Goal: Navigation & Orientation: Understand site structure

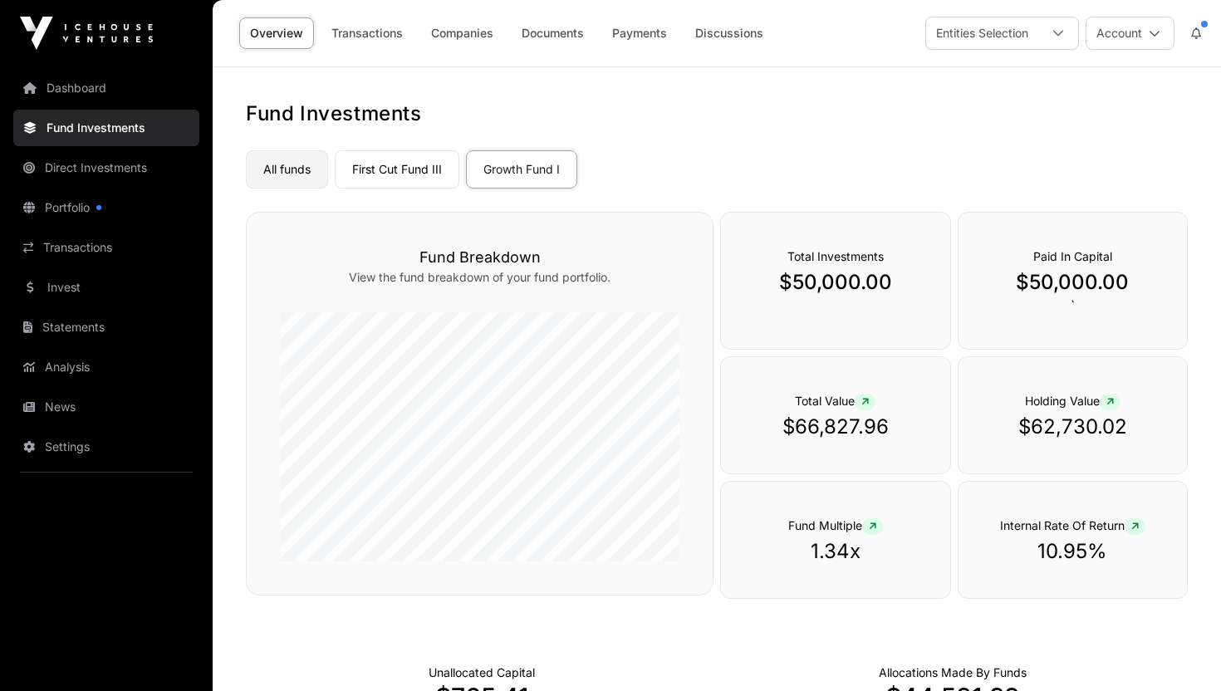
click at [309, 174] on link "All funds" at bounding box center [287, 169] width 82 height 38
click at [497, 167] on link "Growth Fund I" at bounding box center [521, 169] width 111 height 38
click at [403, 171] on link "First Cut Fund III" at bounding box center [397, 169] width 125 height 38
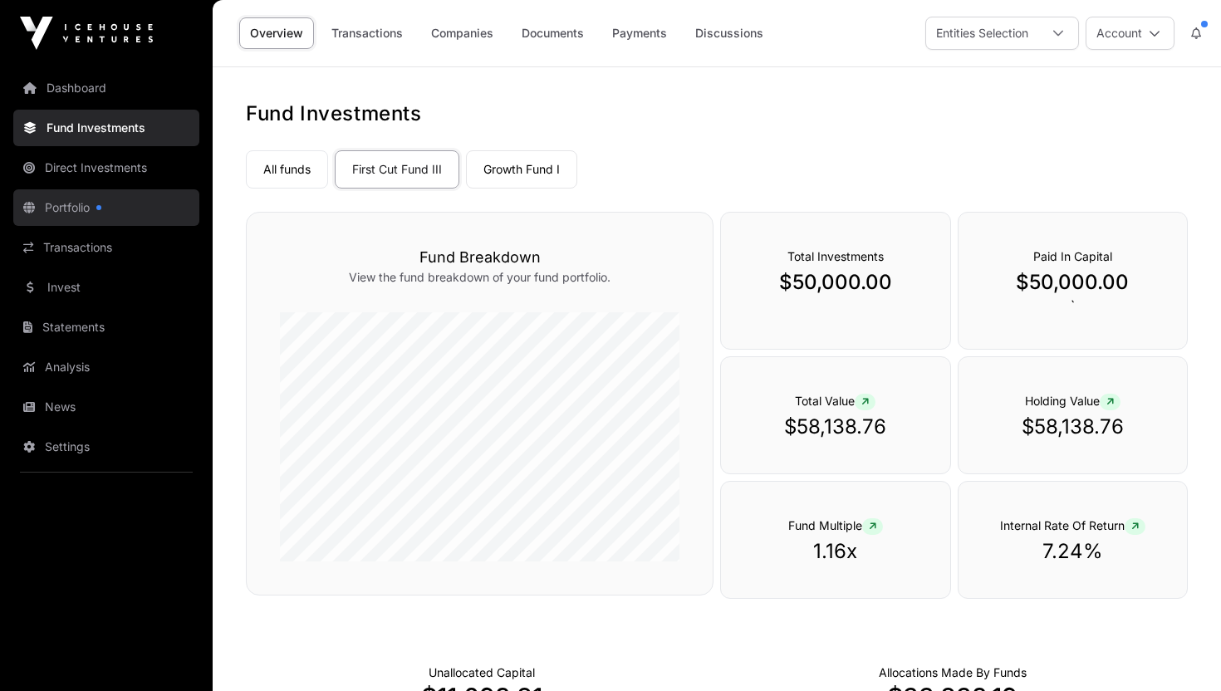
click at [98, 200] on link "Portfolio" at bounding box center [106, 207] width 186 height 37
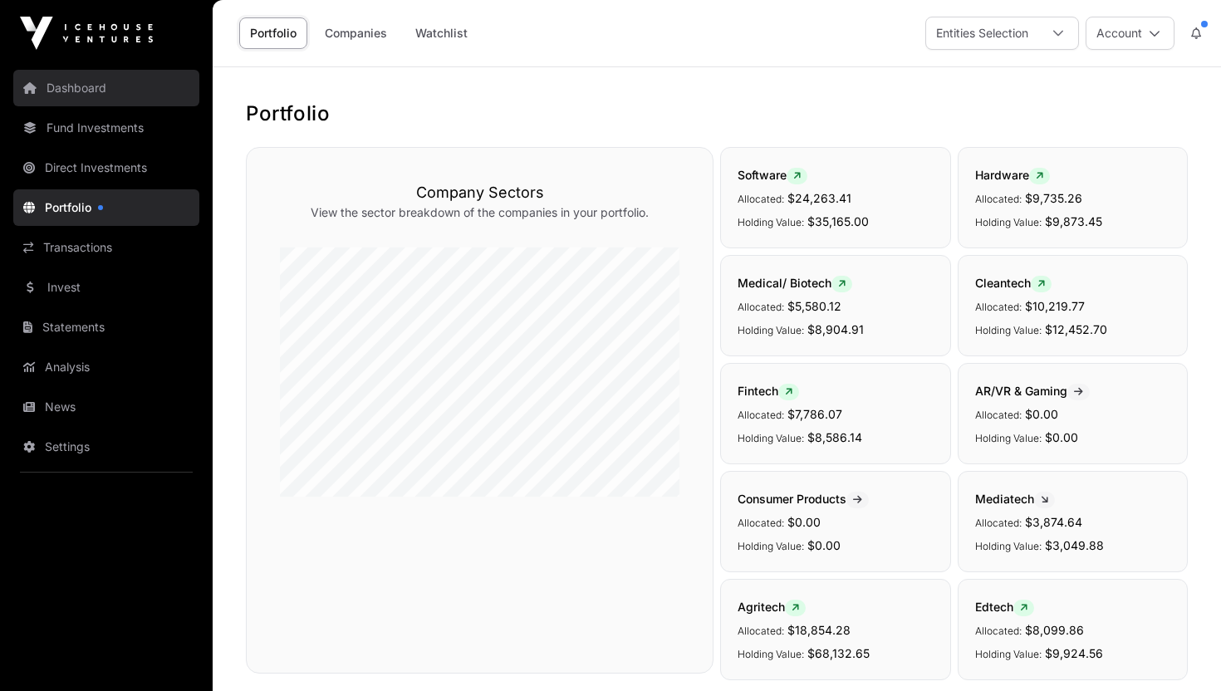
click at [89, 90] on link "Dashboard" at bounding box center [106, 88] width 186 height 37
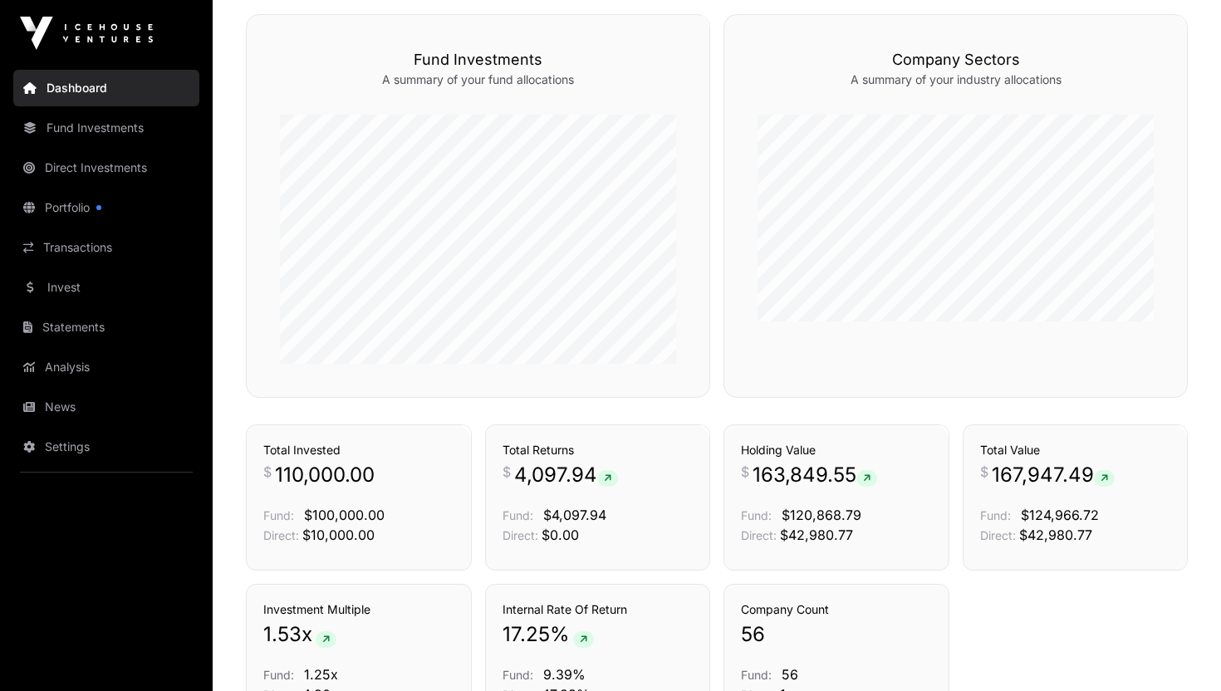
scroll to position [889, 0]
